Goal: Task Accomplishment & Management: Use online tool/utility

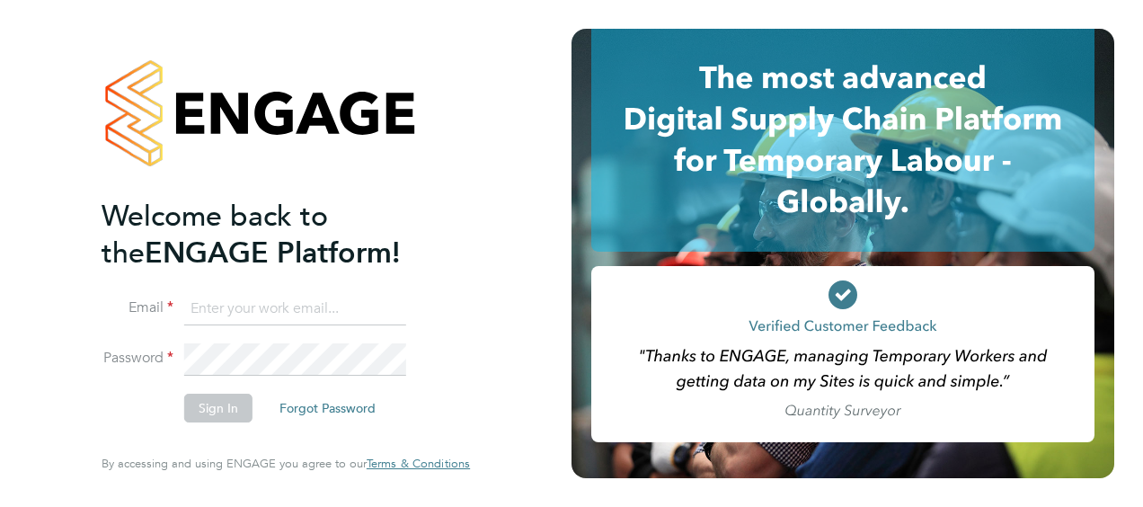
type input "[EMAIL_ADDRESS][PERSON_NAME][DOMAIN_NAME]"
click at [215, 413] on button "Sign In" at bounding box center [218, 408] width 68 height 29
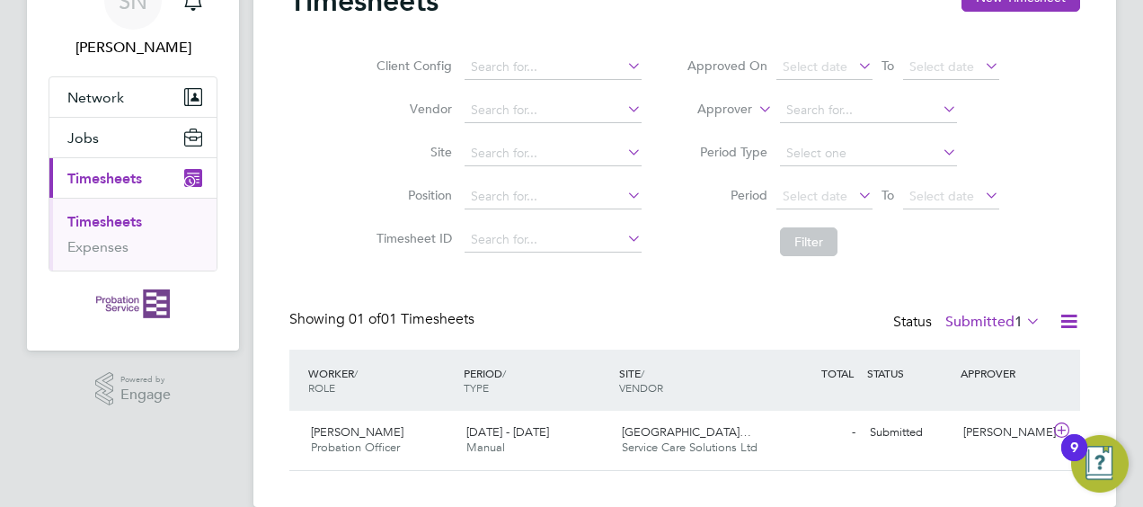
scroll to position [124, 0]
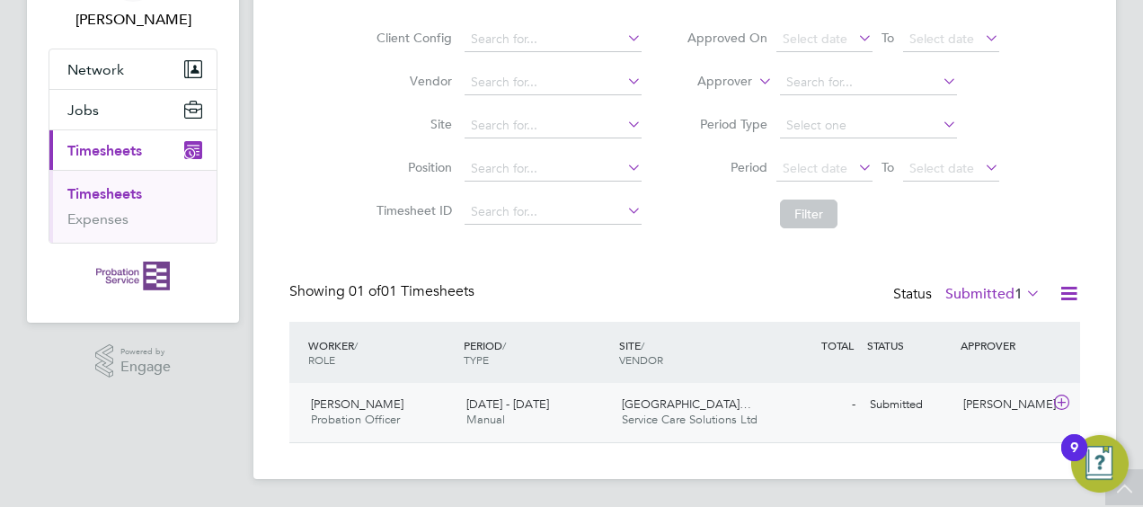
click at [458, 408] on div "Catherine Shearman Probation Officer 1 - 7 Sep 2025" at bounding box center [381, 412] width 155 height 45
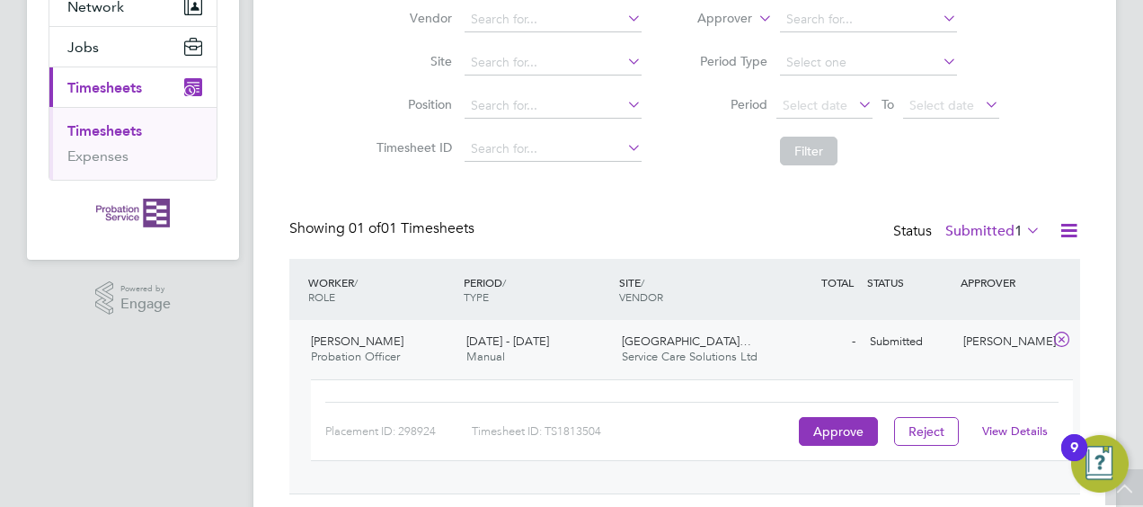
scroll to position [237, 0]
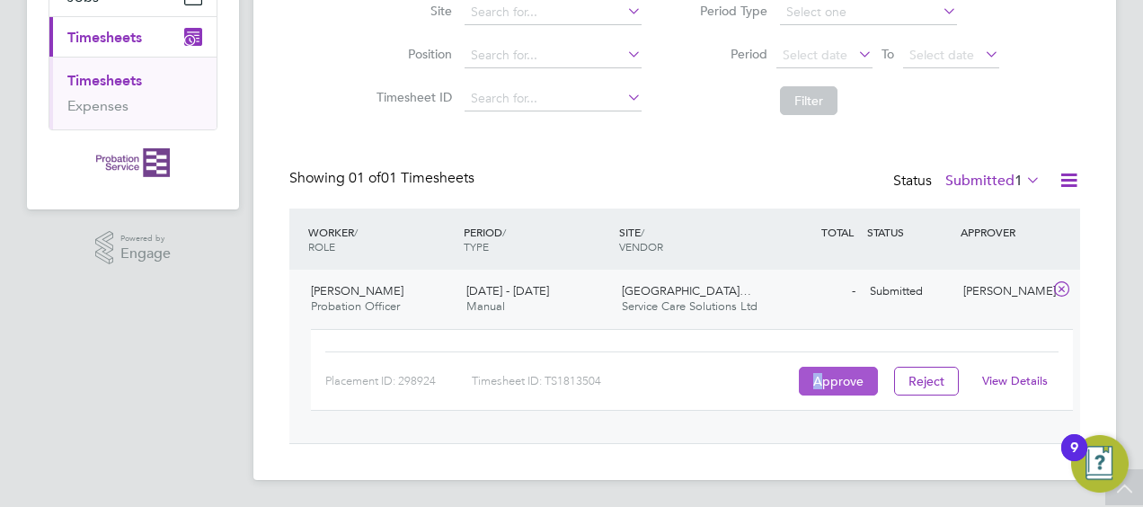
click at [818, 376] on button "Approve" at bounding box center [838, 381] width 79 height 29
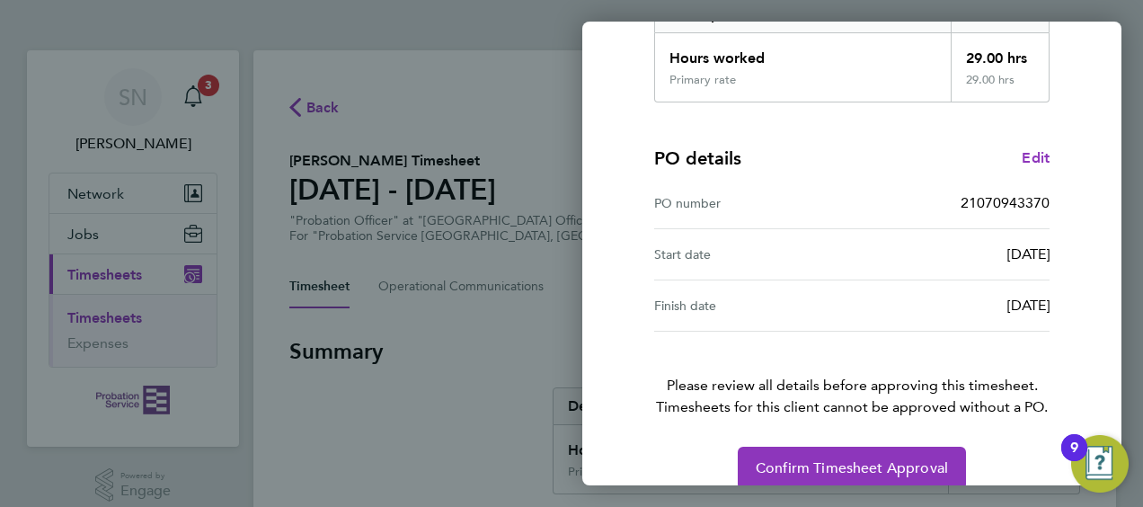
scroll to position [352, 0]
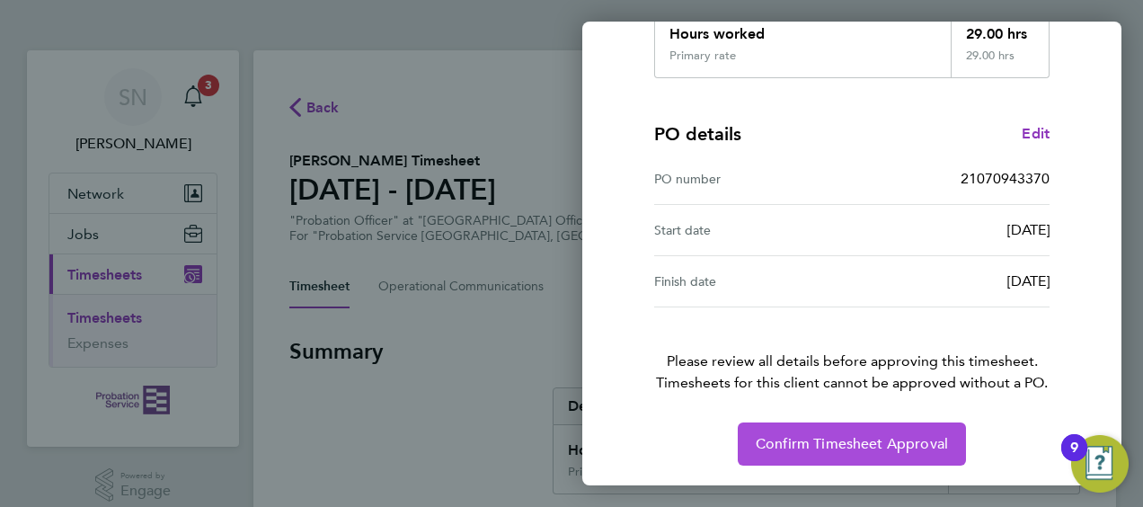
click at [762, 451] on button "Confirm Timesheet Approval" at bounding box center [852, 443] width 228 height 43
